Goal: Use online tool/utility: Utilize a website feature to perform a specific function

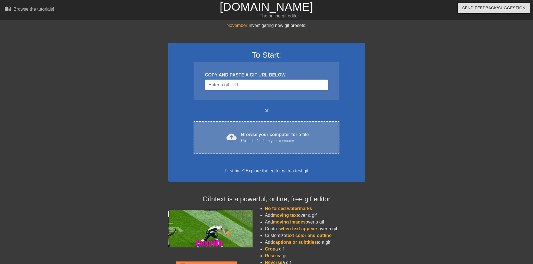
click at [257, 134] on div "Browse your computer for a file Upload a file from your computer" at bounding box center [275, 137] width 68 height 12
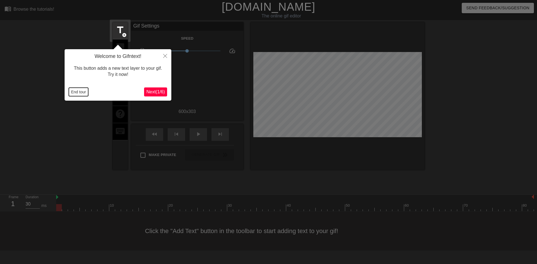
click at [81, 91] on button "End tour" at bounding box center [78, 92] width 19 height 8
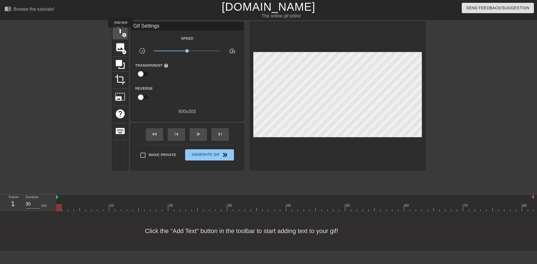
click at [121, 31] on span "title" at bounding box center [120, 30] width 11 height 11
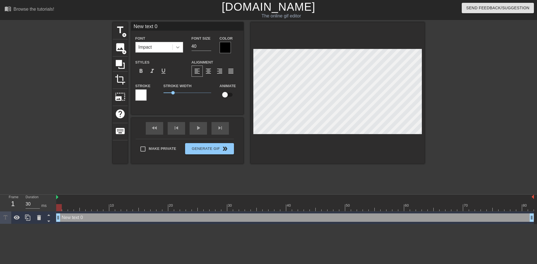
click at [178, 49] on icon at bounding box center [178, 47] width 6 height 6
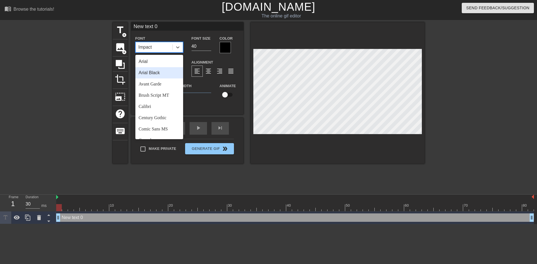
click at [161, 74] on div "Arial Black" at bounding box center [159, 72] width 48 height 11
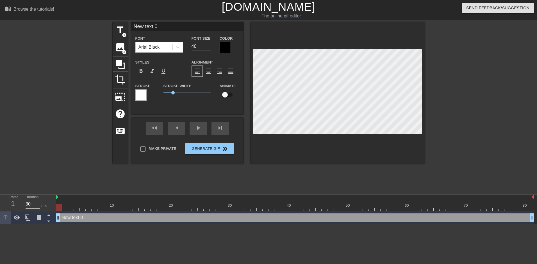
scroll to position [1, 1]
type input "New text"
type textarea "New text"
type input "New text"
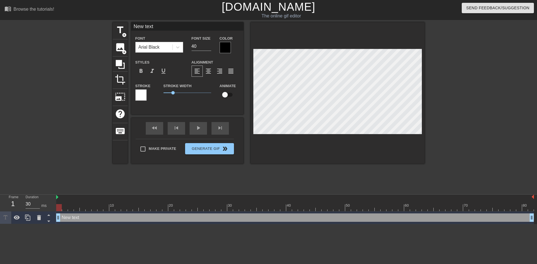
type textarea "New text"
type input "New tex"
type textarea "New tex"
type input "New te"
type textarea "New te"
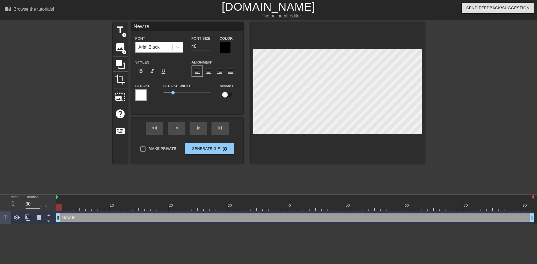
type input "New t"
type textarea "New t"
type input "New"
type textarea "New"
type input "New"
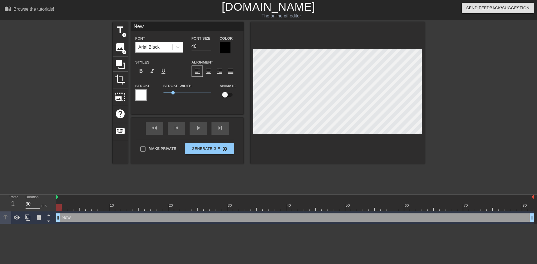
type textarea "New"
type input "Ne"
type textarea "Ne"
type input "N"
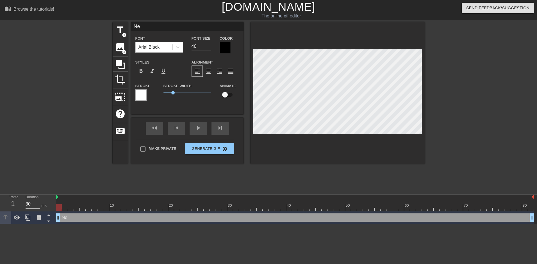
type textarea "N"
type input "F"
type textarea "F"
type input "FI"
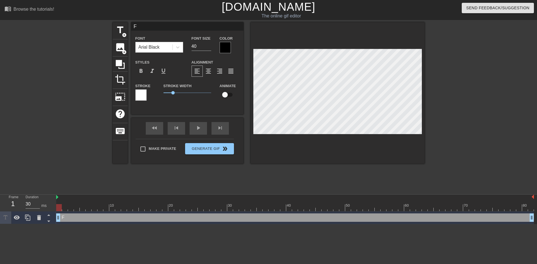
type textarea "FI"
type input "FIG"
type textarea "FIG"
type input "FIGH"
type textarea "FIGH"
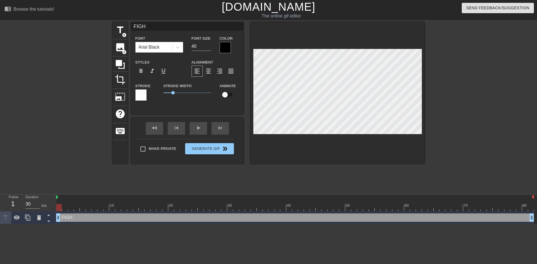
type input "FIGHT"
type textarea "FIGHT"
type input "FIGHT"
type textarea "FIGHT"
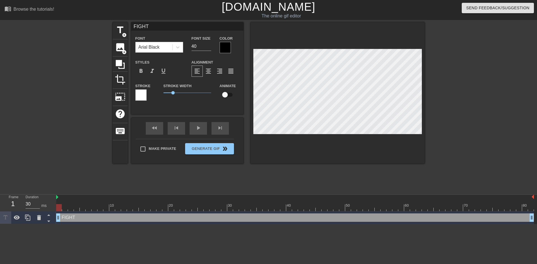
type input "FIGHT R"
type textarea "FIGHT R"
type input "FIGHT RA"
type textarea "FIGHT RA"
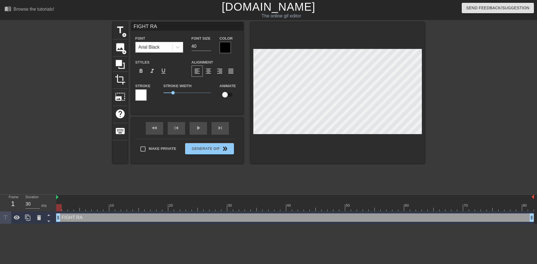
type input "FIGHT RAC"
type textarea "FIGHT RAC"
type input "FIGHT RACI"
type textarea "FIGHT RACI"
type input "FIGHT RACIS"
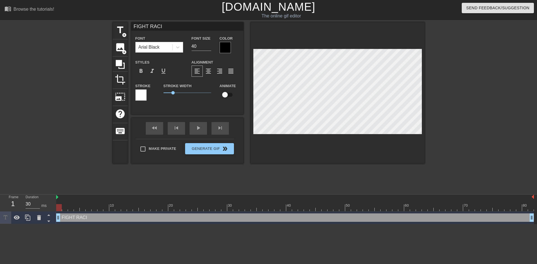
type textarea "FIGHT RACIS"
type input "FIGHT RACISM"
type textarea "FIGHT RACISM"
drag, startPoint x: 173, startPoint y: 92, endPoint x: 156, endPoint y: 88, distance: 17.9
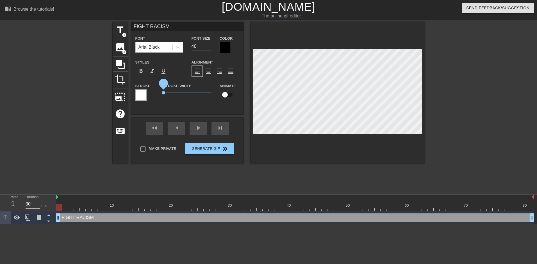
click at [156, 88] on div "Stroke Stroke Width 0 Animate" at bounding box center [187, 93] width 112 height 23
drag, startPoint x: 164, startPoint y: 92, endPoint x: 178, endPoint y: 92, distance: 14.3
click at [178, 92] on span "1.55" at bounding box center [177, 92] width 3 height 3
click at [225, 95] on input "checkbox" at bounding box center [225, 94] width 32 height 11
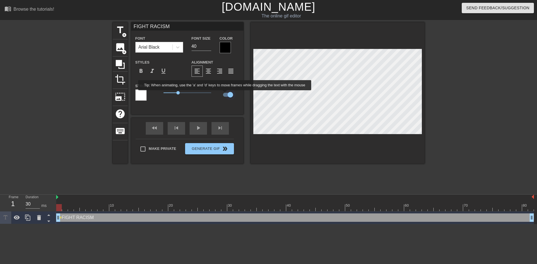
click at [225, 94] on input "checkbox" at bounding box center [230, 94] width 32 height 11
checkbox input "false"
click at [105, 218] on div "FIGHT RACISM drag_handle drag_handle" at bounding box center [295, 217] width 478 height 8
click at [207, 74] on span "format_align_center" at bounding box center [208, 71] width 7 height 7
click at [220, 73] on span "format_align_right" at bounding box center [219, 71] width 7 height 7
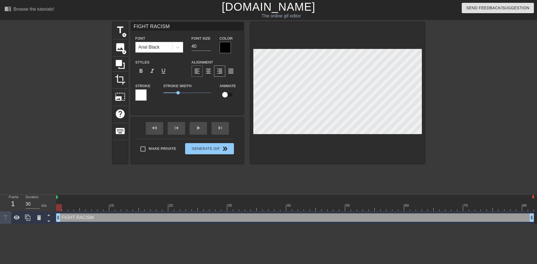
click at [198, 73] on span "format_align_left" at bounding box center [197, 71] width 7 height 7
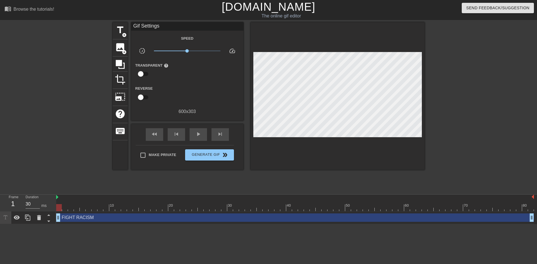
click at [225, 86] on div "Reverse" at bounding box center [187, 94] width 112 height 18
click at [134, 155] on div "fast_rewind skip_previous play_arrow skip_next Make Private Generate Gif double…" at bounding box center [187, 147] width 112 height 46
click at [122, 67] on icon at bounding box center [120, 64] width 11 height 11
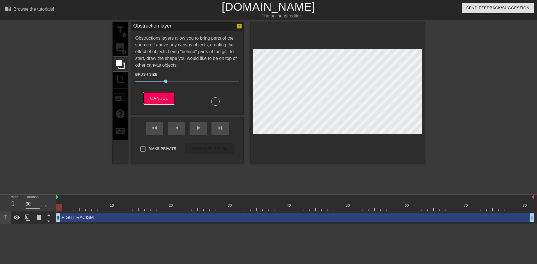
click at [159, 99] on span "Cancel" at bounding box center [159, 97] width 18 height 7
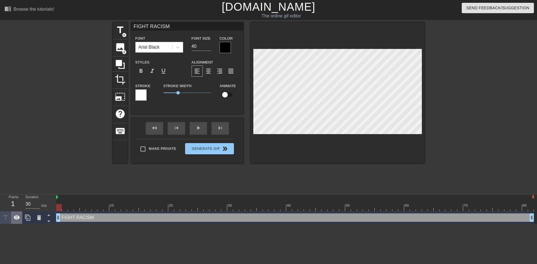
click at [17, 219] on icon at bounding box center [17, 217] width 6 height 4
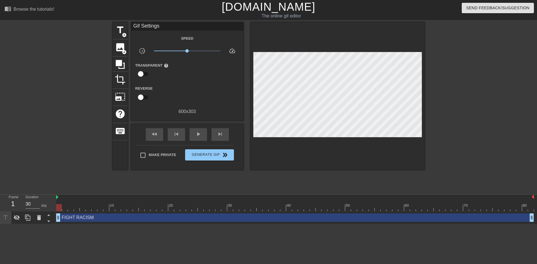
click at [136, 216] on div "FIGHT RACISM drag_handle drag_handle" at bounding box center [295, 217] width 478 height 8
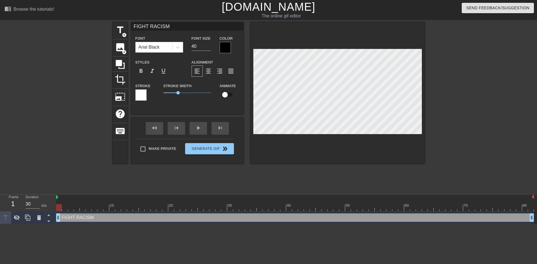
click at [129, 220] on div "FIGHT RACISM drag_handle drag_handle" at bounding box center [295, 217] width 478 height 8
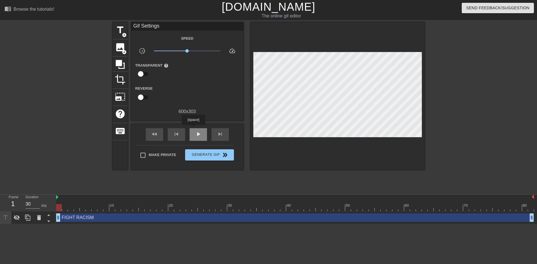
click at [193, 129] on div "play_arrow" at bounding box center [198, 134] width 17 height 13
click at [82, 218] on div "FIGHT RACISM drag_handle drag_handle" at bounding box center [295, 217] width 478 height 8
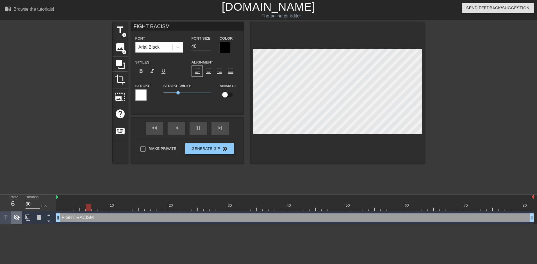
click at [19, 219] on icon at bounding box center [16, 217] width 7 height 7
click at [198, 125] on div "fast_rewind skip_previous pause skip_next" at bounding box center [188, 128] width 92 height 21
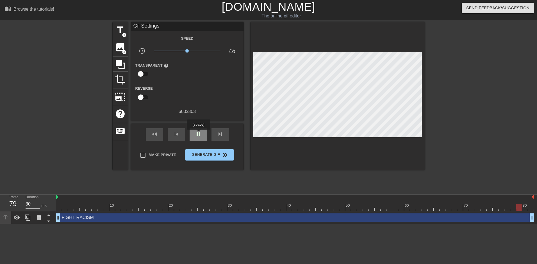
click at [198, 133] on span "pause" at bounding box center [198, 134] width 7 height 7
click at [257, 8] on link "[DOMAIN_NAME]" at bounding box center [268, 7] width 93 height 12
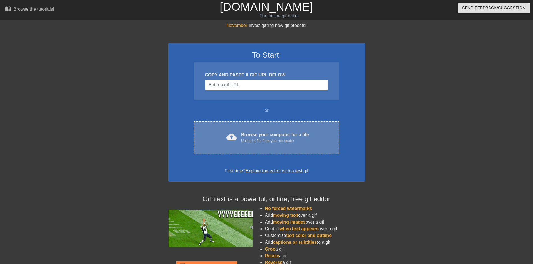
click at [267, 140] on div "Upload a file from your computer" at bounding box center [275, 141] width 68 height 6
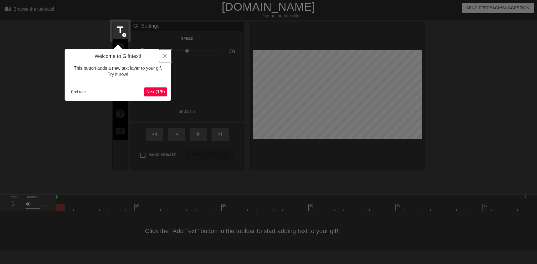
click at [165, 58] on icon "Close" at bounding box center [165, 56] width 4 height 4
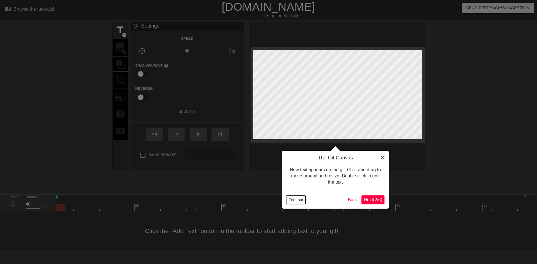
click at [292, 204] on button "End tour" at bounding box center [295, 199] width 19 height 8
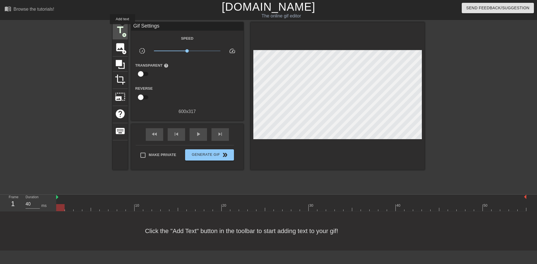
click at [122, 28] on span "title" at bounding box center [120, 30] width 11 height 11
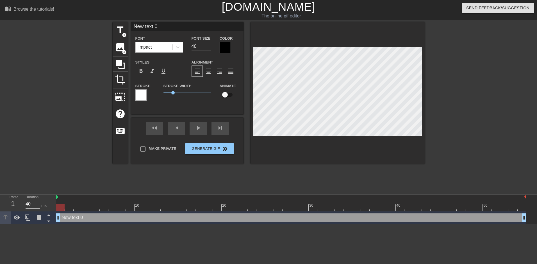
scroll to position [1, 1]
type input "New text"
type textarea "New text"
type input "New text"
type textarea "New text"
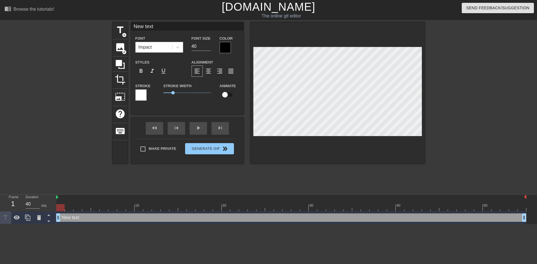
type input "New tex"
type textarea "New tex"
type input "New te"
type textarea "New te"
type input "New t"
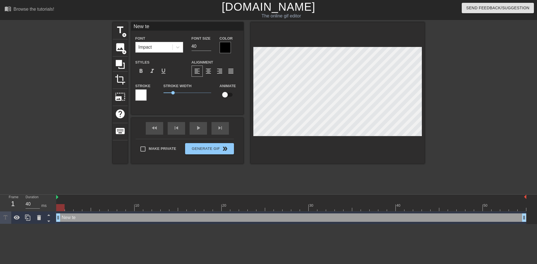
type textarea "New t"
type input "New"
type textarea "New"
type input "New"
type textarea "New"
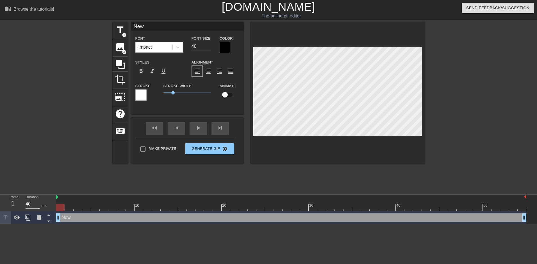
type input "Ne"
type textarea "Ne"
type input "N"
type textarea "N"
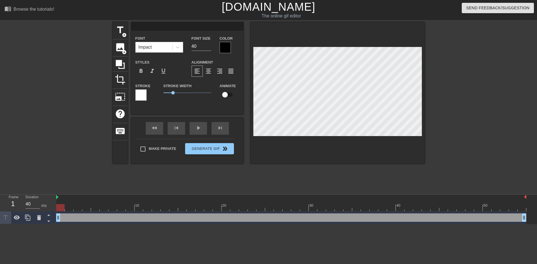
type input "B"
type textarea "B"
type input "BL"
type textarea "BL"
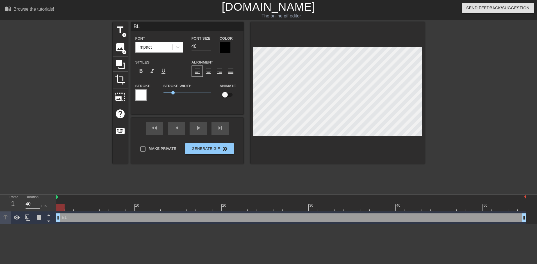
type input "BLM"
type textarea "BLM"
click at [175, 48] on icon at bounding box center [178, 47] width 6 height 6
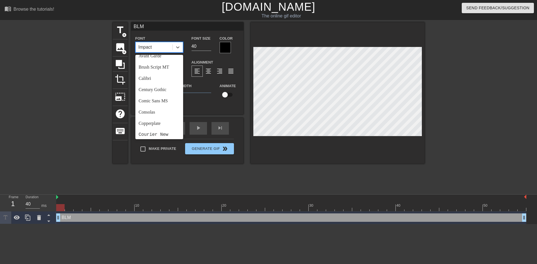
scroll to position [0, 0]
click at [158, 73] on div "Arial Black" at bounding box center [159, 72] width 48 height 11
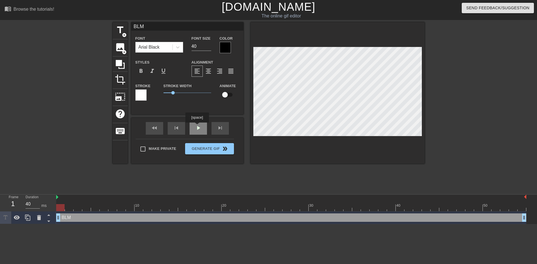
click at [197, 126] on div "fast_rewind skip_previous play_arrow skip_next" at bounding box center [188, 128] width 92 height 21
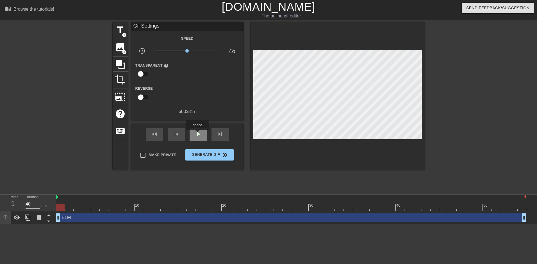
click at [197, 134] on span "play_arrow" at bounding box center [198, 134] width 7 height 7
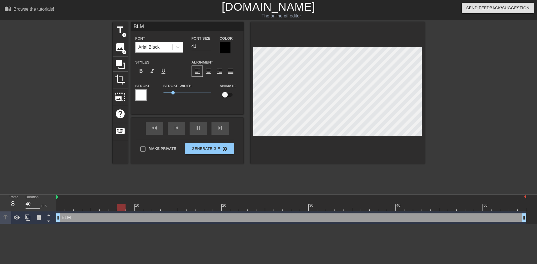
click at [209, 44] on input "41" at bounding box center [201, 46] width 20 height 9
click at [209, 44] on input "42" at bounding box center [201, 46] width 20 height 9
click at [209, 44] on input "43" at bounding box center [201, 46] width 20 height 9
click at [209, 44] on input "44" at bounding box center [201, 46] width 20 height 9
click at [209, 44] on input "45" at bounding box center [201, 46] width 20 height 9
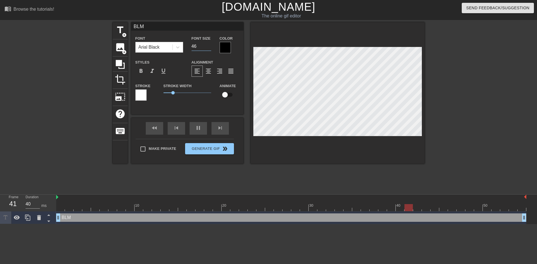
click at [209, 44] on input "46" at bounding box center [201, 46] width 20 height 9
click at [209, 44] on input "47" at bounding box center [201, 46] width 20 height 9
click at [209, 44] on input "48" at bounding box center [201, 46] width 20 height 9
click at [209, 44] on input "49" at bounding box center [201, 46] width 20 height 9
type input "50"
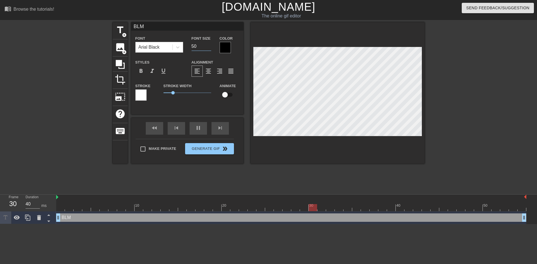
click at [209, 44] on input "50" at bounding box center [201, 46] width 20 height 9
click at [198, 105] on div "Stroke Width 1" at bounding box center [187, 93] width 56 height 23
click at [175, 92] on span "1.3" at bounding box center [187, 92] width 48 height 7
click at [123, 49] on span "image" at bounding box center [120, 47] width 11 height 11
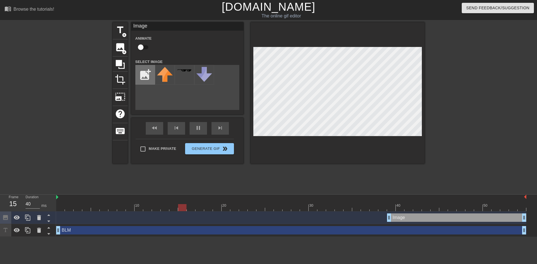
click at [148, 72] on input "file" at bounding box center [145, 74] width 19 height 19
type input "C:\fakepath\Sito_modifiche_mock-up-2-1-scaled.webp"
click at [161, 76] on img at bounding box center [165, 72] width 16 height 11
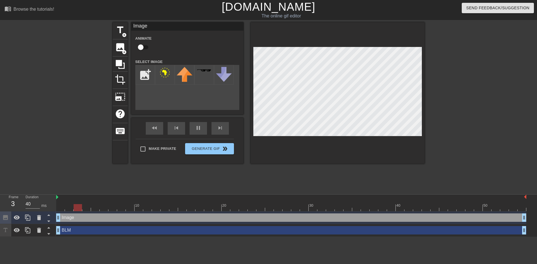
drag, startPoint x: 390, startPoint y: 218, endPoint x: 59, endPoint y: 206, distance: 331.9
click at [60, 206] on div "10 20 30 40 50 Image drag_handle drag_handle BLM drag_handle drag_handle" at bounding box center [296, 215] width 481 height 42
click at [448, 92] on div at bounding box center [473, 106] width 84 height 168
click at [205, 149] on button "Generate Gif double_arrow" at bounding box center [209, 148] width 49 height 11
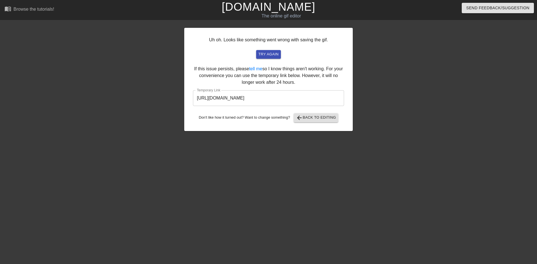
click at [277, 97] on input "[URL][DOMAIN_NAME]" at bounding box center [268, 98] width 151 height 16
